Goal: Task Accomplishment & Management: Use online tool/utility

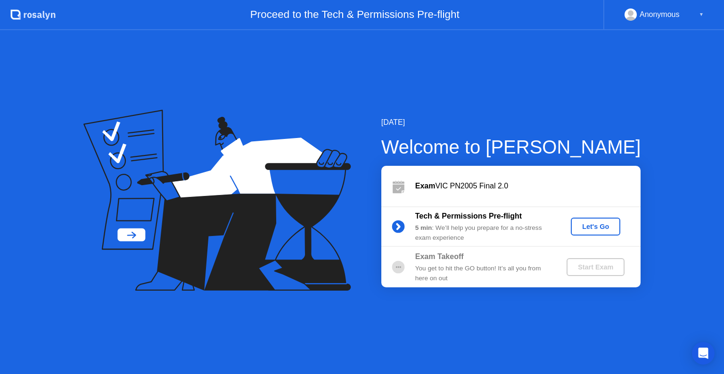
click at [600, 224] on div "Let's Go" at bounding box center [596, 227] width 42 height 8
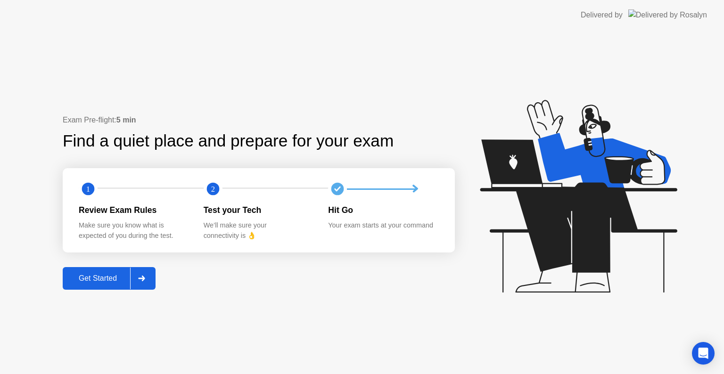
click at [119, 280] on div "Get Started" at bounding box center [98, 278] width 65 height 8
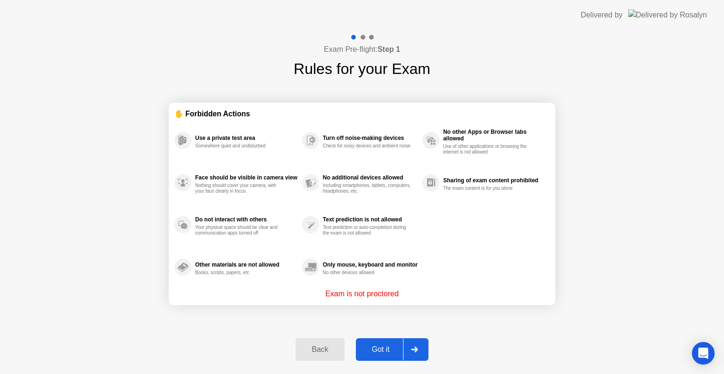
click at [375, 348] on div "Got it" at bounding box center [381, 350] width 44 height 8
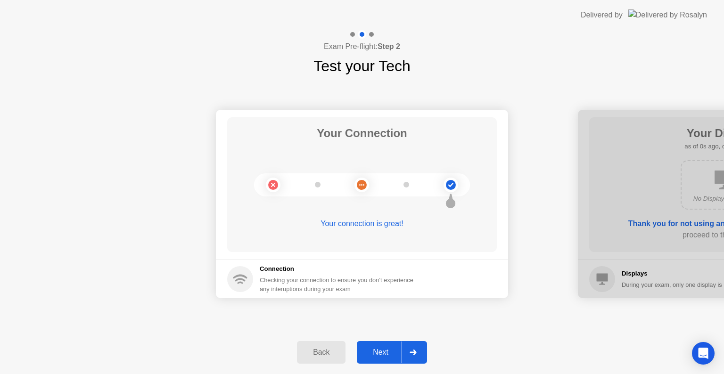
click at [375, 348] on div "Next" at bounding box center [381, 352] width 42 height 8
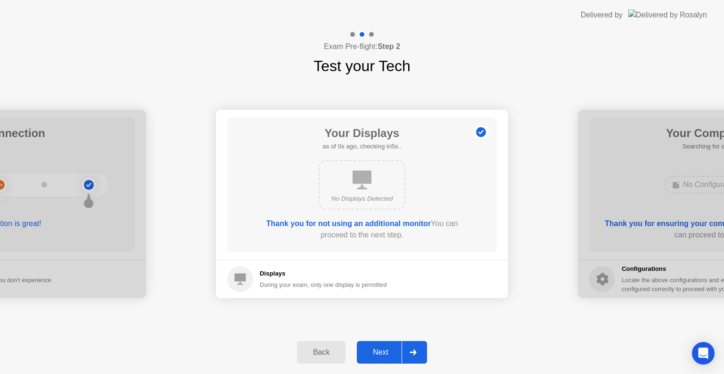
click at [375, 348] on div "Next" at bounding box center [381, 352] width 42 height 8
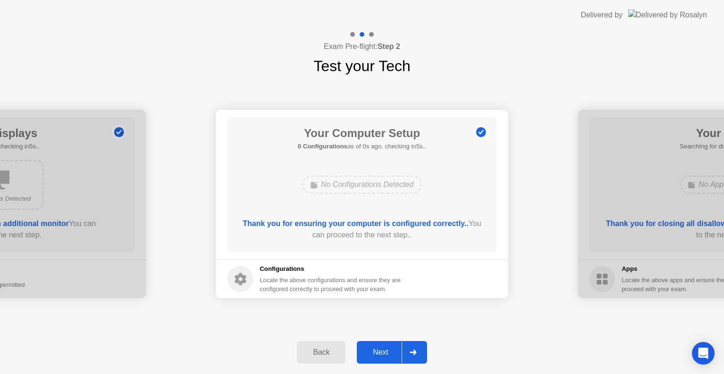
click at [375, 348] on div "Next" at bounding box center [381, 352] width 42 height 8
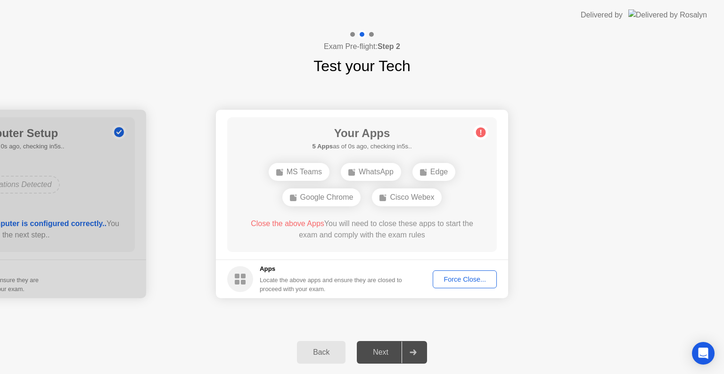
click at [375, 348] on div "Next" at bounding box center [381, 352] width 42 height 8
click at [469, 284] on button "Force Close..." at bounding box center [465, 280] width 64 height 18
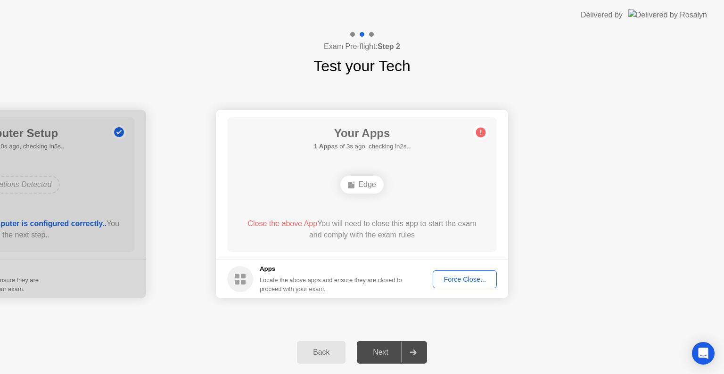
click at [477, 287] on button "Force Close..." at bounding box center [465, 280] width 64 height 18
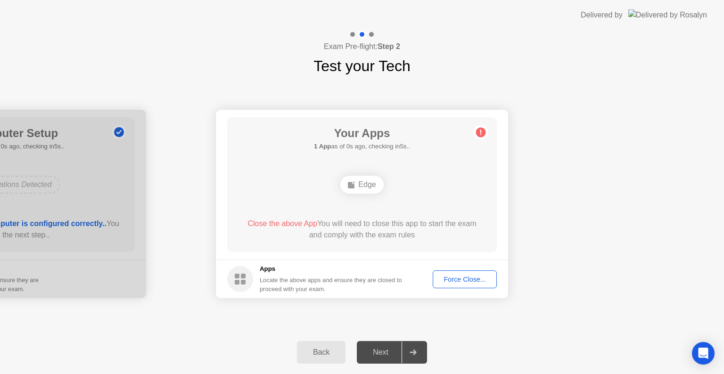
click at [449, 269] on footer "Apps Locate the above apps and ensure they are closed to proceed with your exam…" at bounding box center [362, 279] width 292 height 39
click at [449, 276] on div "Force Close..." at bounding box center [465, 280] width 58 height 8
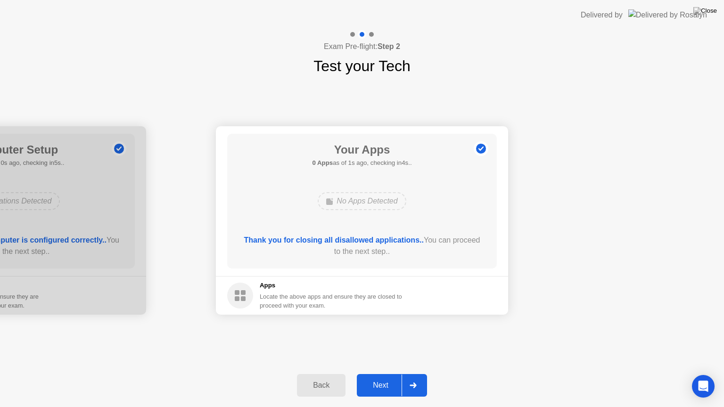
click at [390, 374] on div "Next" at bounding box center [381, 386] width 42 height 8
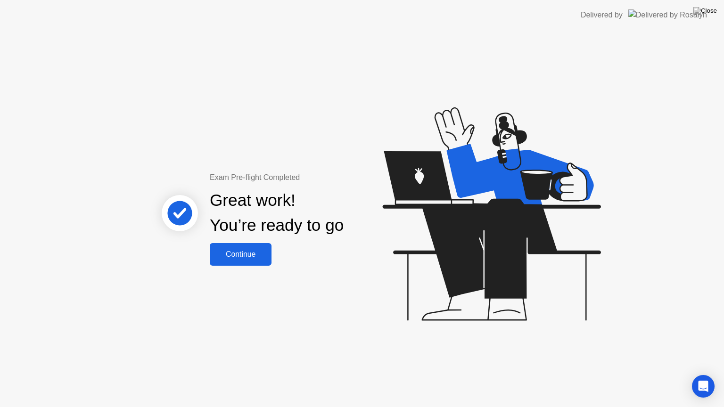
click at [234, 260] on button "Continue" at bounding box center [241, 254] width 62 height 23
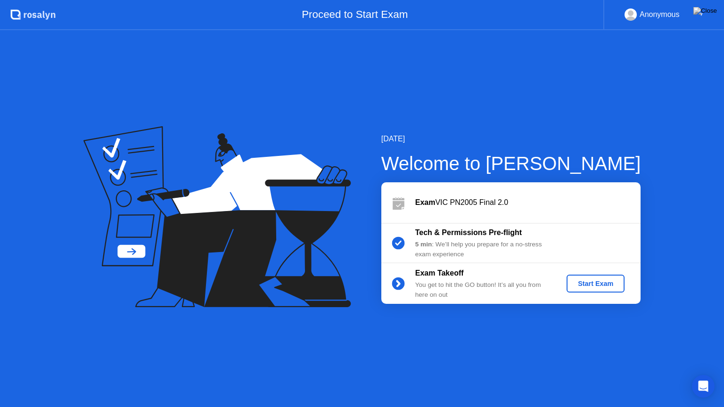
click at [611, 287] on div "Start Exam" at bounding box center [596, 284] width 50 height 8
